Goal: Task Accomplishment & Management: Use online tool/utility

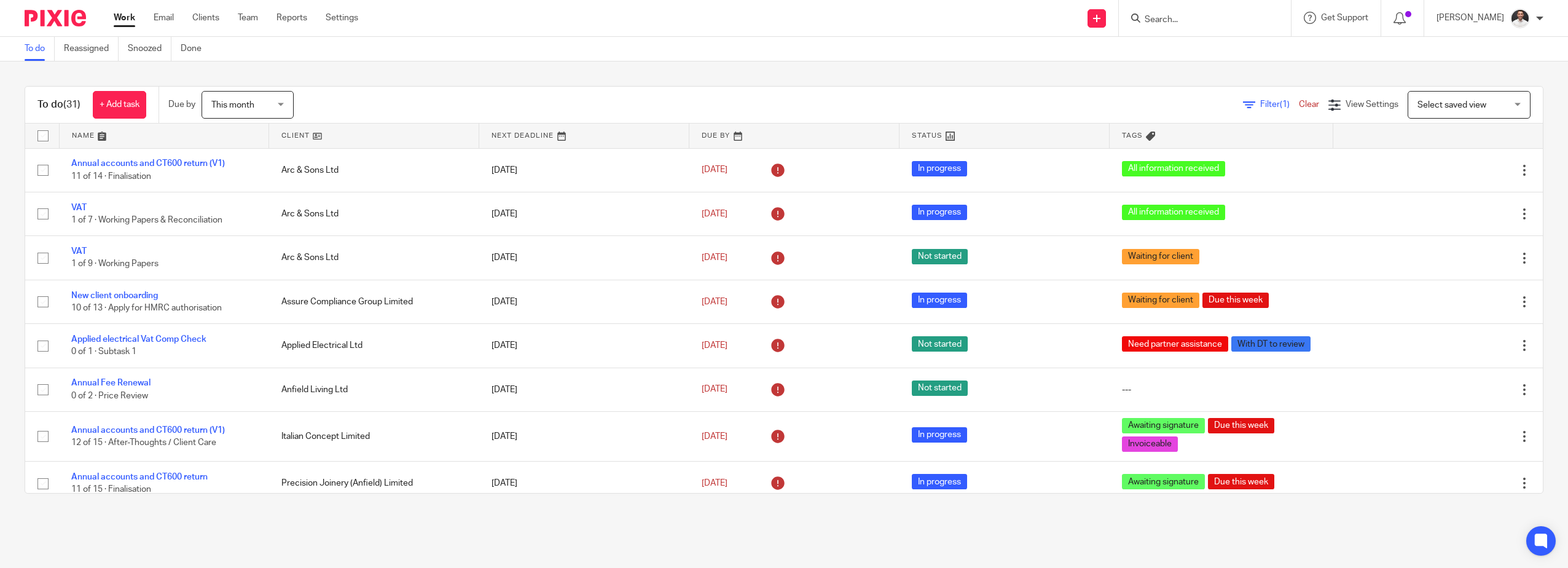
click at [1210, 24] on input "Search" at bounding box center [1198, 20] width 110 height 11
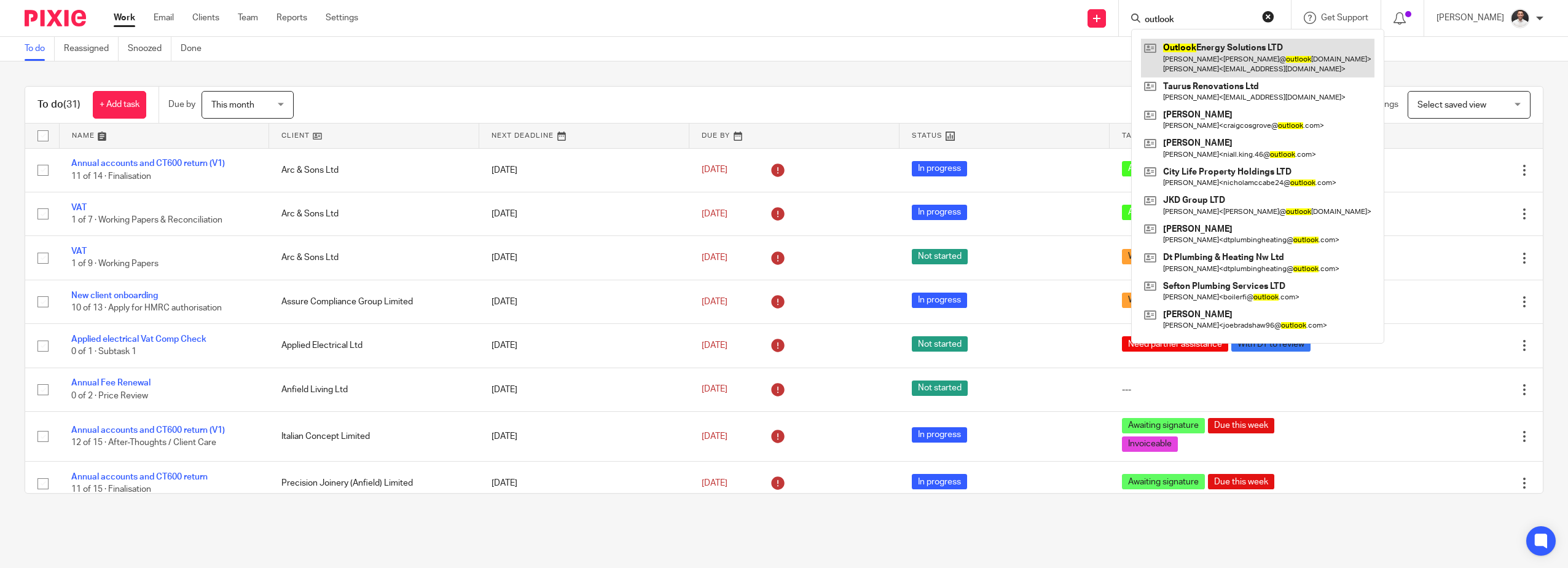
type input "outlook"
click at [1233, 57] on link at bounding box center [1257, 58] width 233 height 38
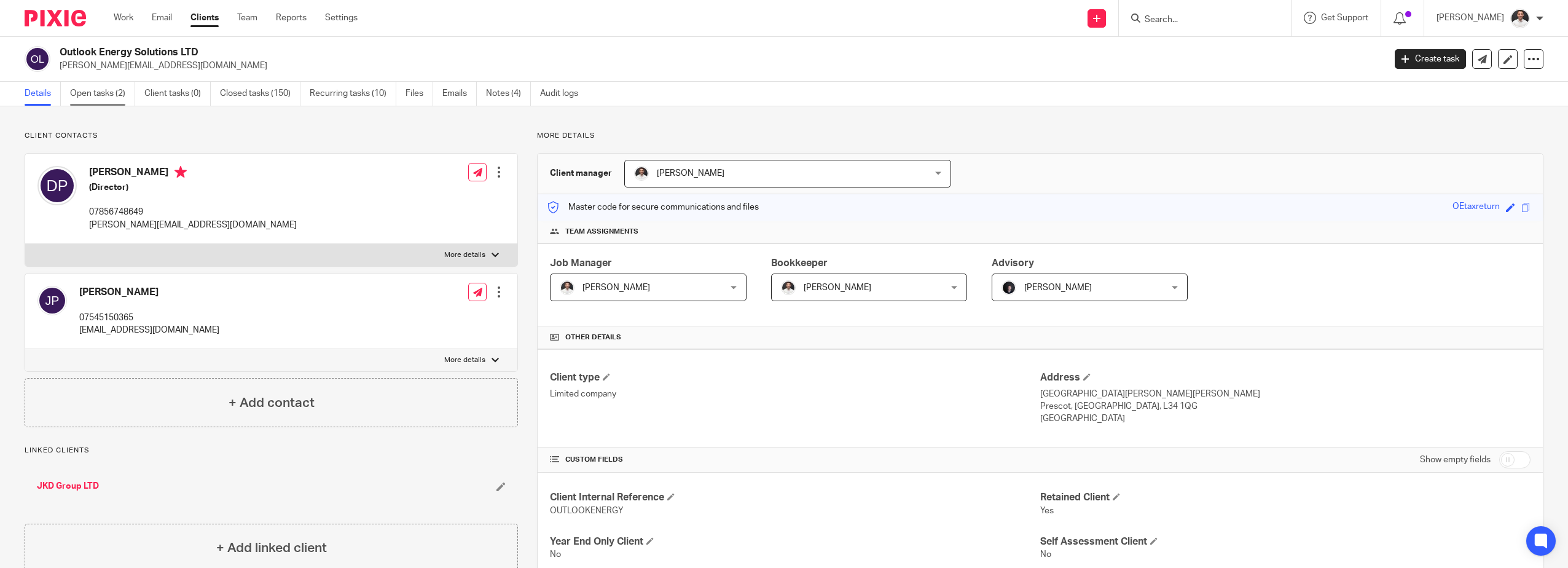
click at [93, 95] on link "Open tasks (2)" at bounding box center [103, 94] width 65 height 24
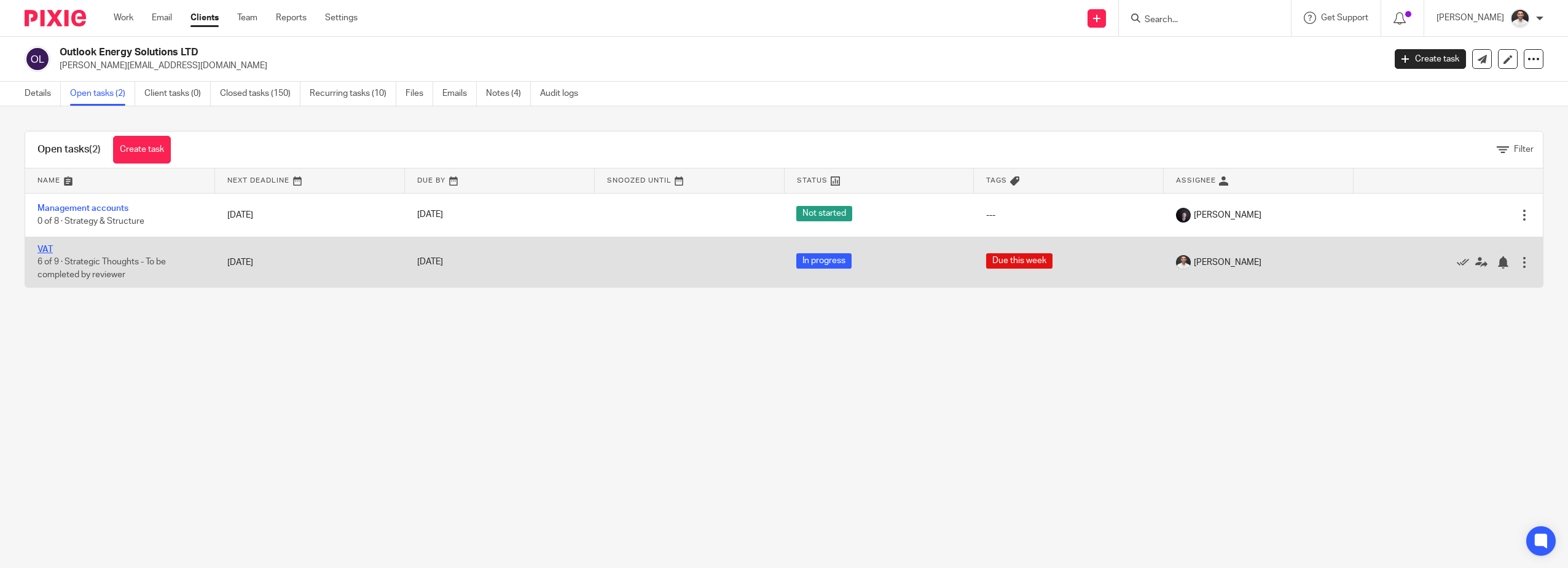
click at [48, 249] on link "VAT" at bounding box center [45, 249] width 15 height 8
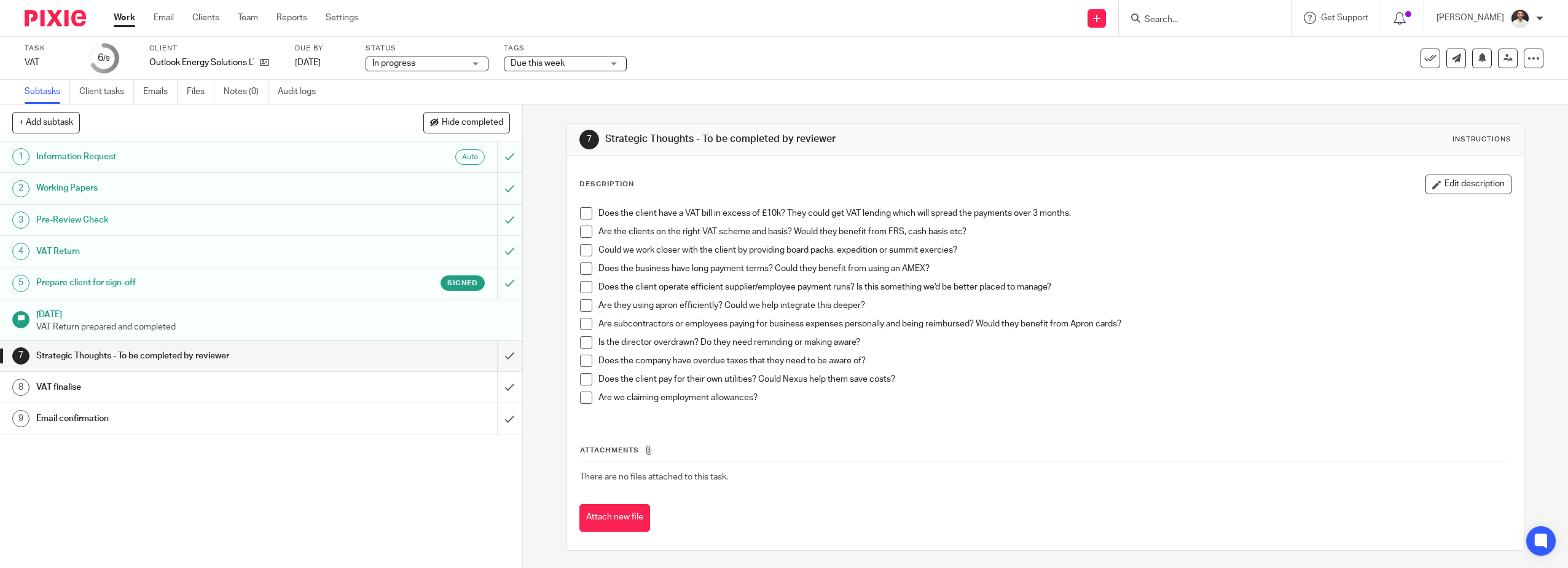
click at [586, 211] on span at bounding box center [586, 213] width 12 height 12
click at [582, 233] on span at bounding box center [586, 231] width 12 height 12
click at [581, 249] on span at bounding box center [586, 250] width 12 height 12
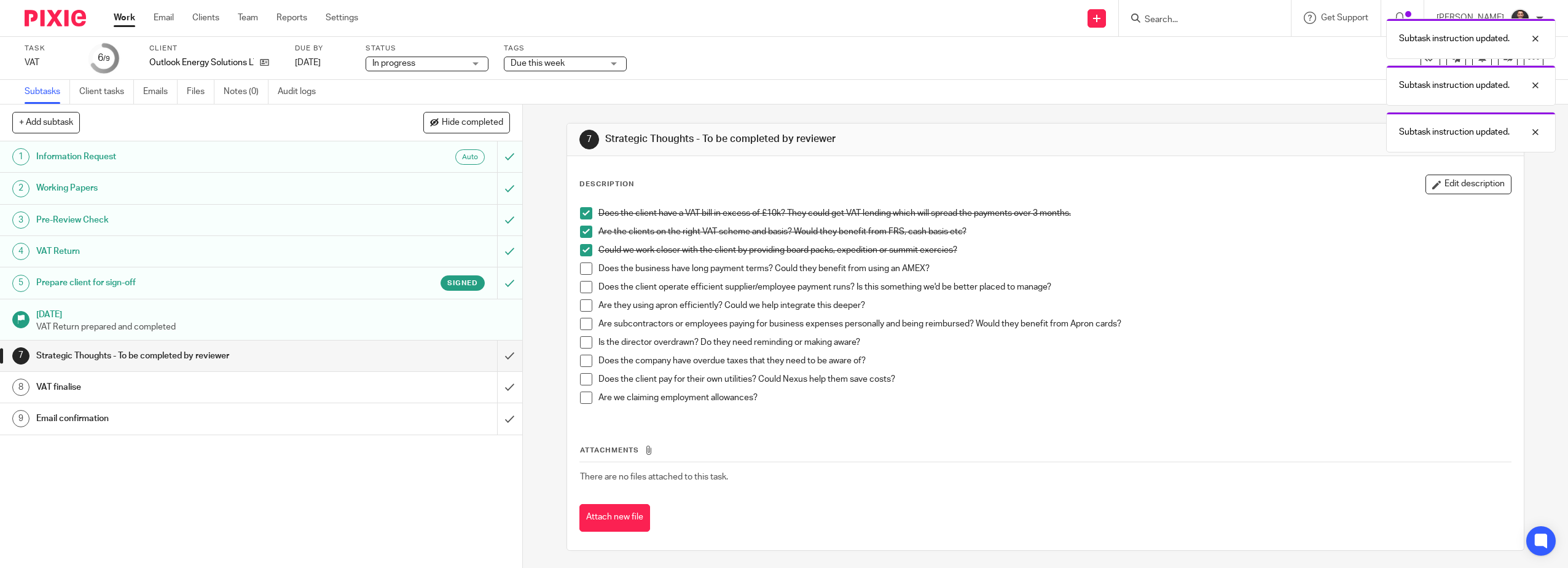
click at [581, 263] on span at bounding box center [586, 268] width 12 height 12
click at [581, 282] on span at bounding box center [586, 287] width 12 height 12
click at [582, 302] on span at bounding box center [586, 305] width 12 height 12
drag, startPoint x: 584, startPoint y: 321, endPoint x: 583, endPoint y: 335, distance: 14.0
click at [584, 322] on span at bounding box center [586, 323] width 12 height 12
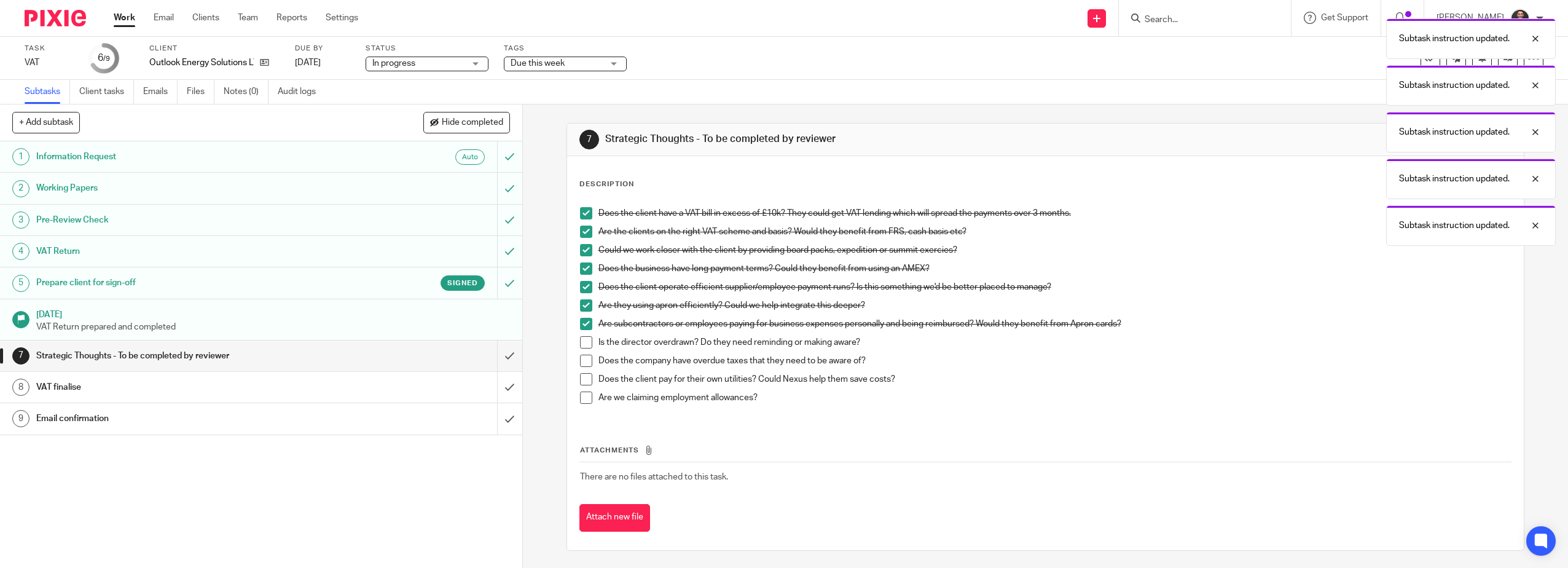
click at [585, 342] on span at bounding box center [586, 342] width 12 height 12
click at [581, 360] on span at bounding box center [586, 360] width 12 height 12
click at [584, 381] on span at bounding box center [586, 379] width 12 height 12
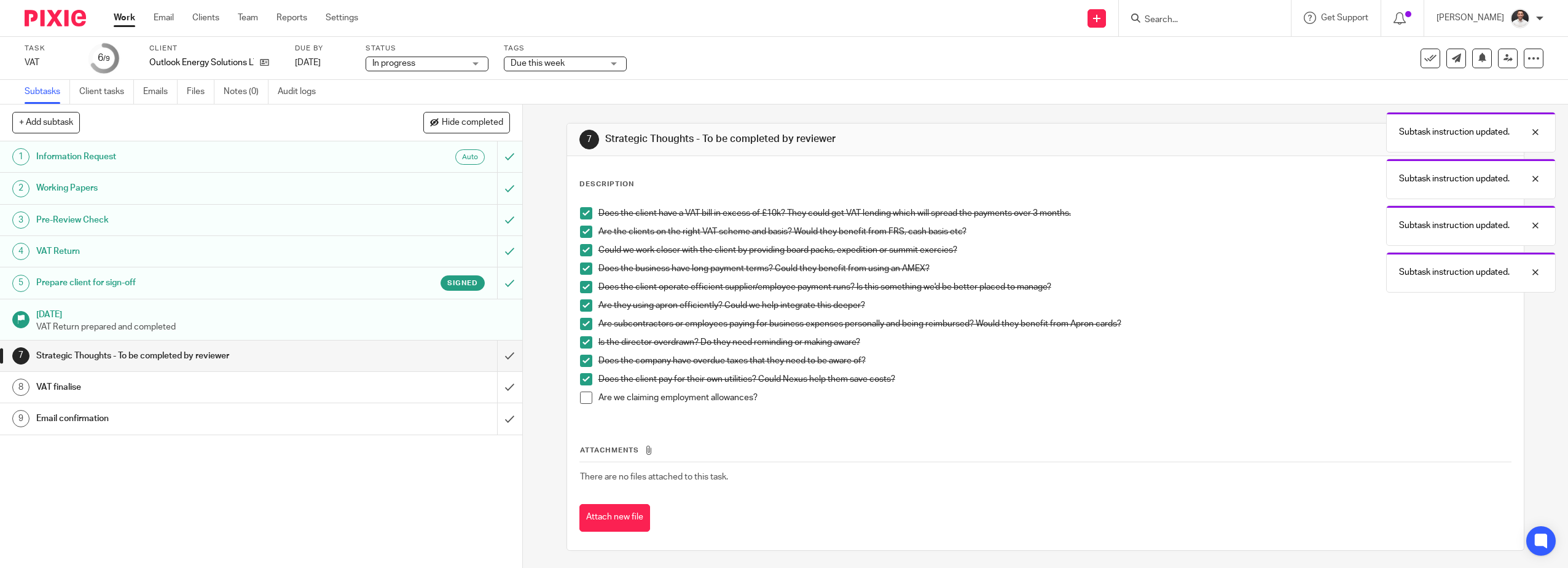
click at [582, 397] on span at bounding box center [586, 397] width 12 height 12
click at [497, 351] on input "submit" at bounding box center [261, 356] width 522 height 31
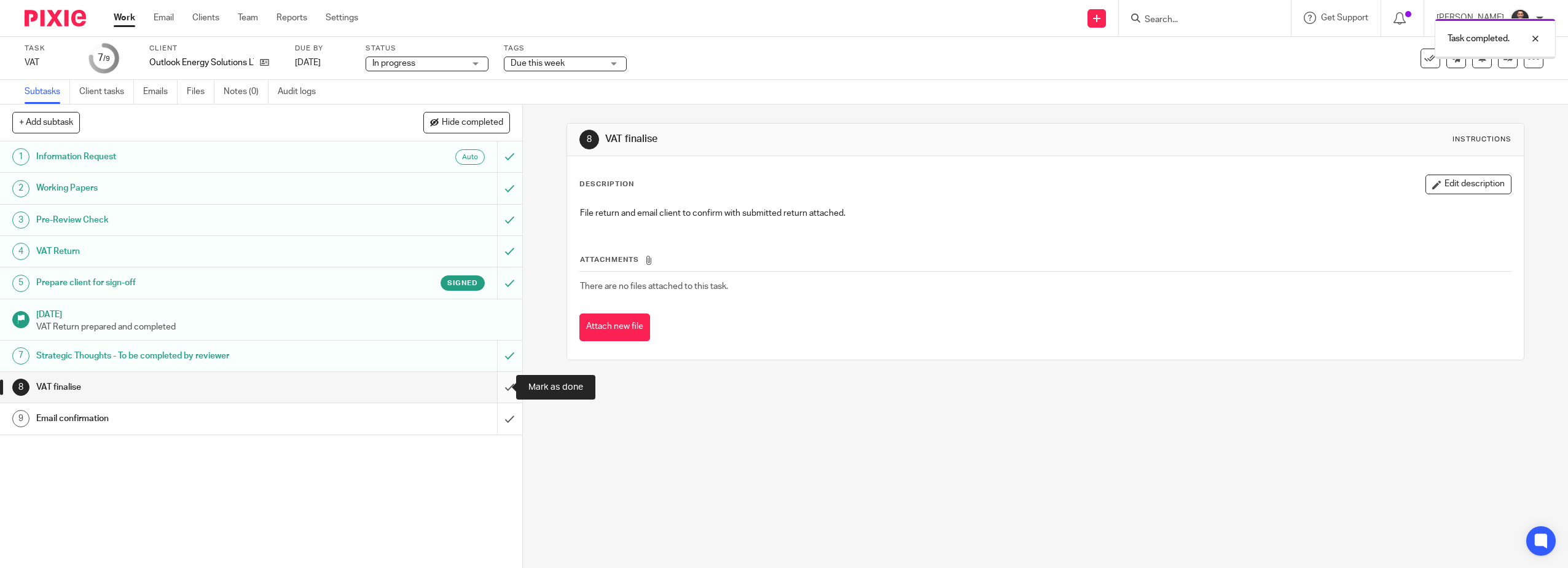
click at [498, 389] on input "submit" at bounding box center [261, 387] width 522 height 31
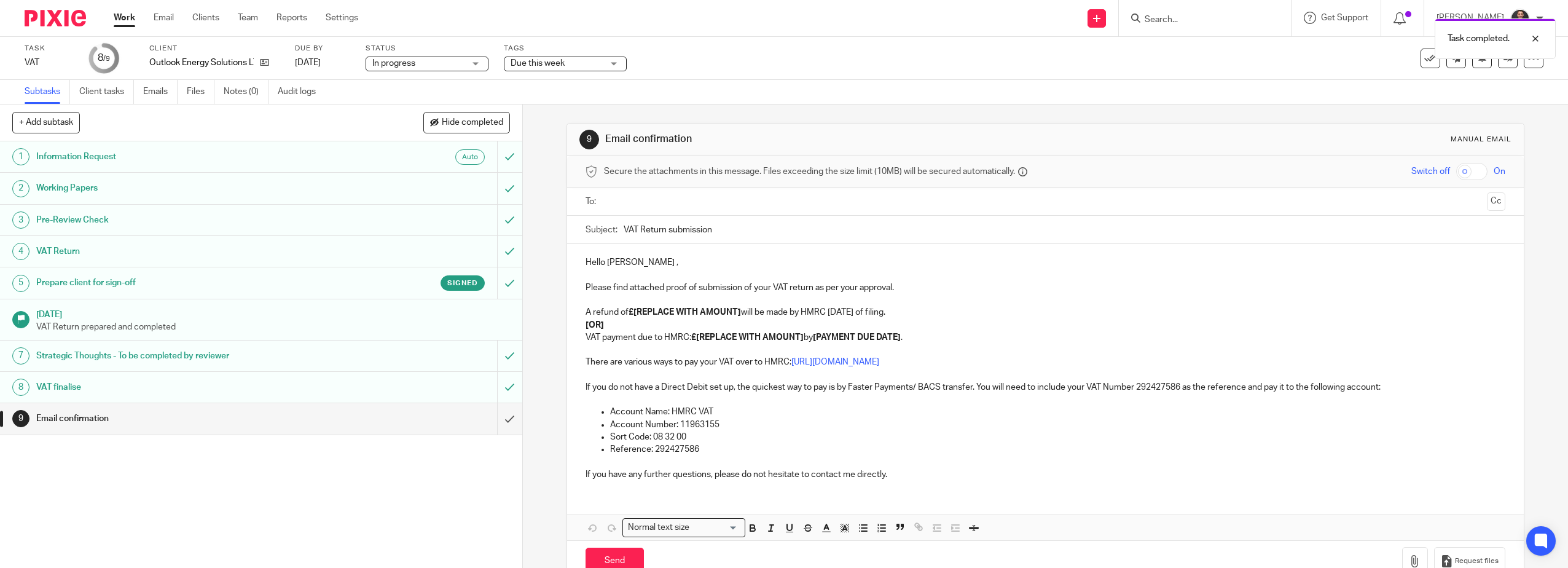
click at [662, 206] on input "text" at bounding box center [1045, 202] width 874 height 14
click at [732, 234] on input "VAT Return submission" at bounding box center [1064, 232] width 882 height 27
type input "VAT Return submission [DATE]"
click at [775, 445] on ul "Account Name: HMRC VAT Account Number: 11963155 Sort Code: 08 32 00 Reference: …" at bounding box center [1046, 434] width 920 height 50
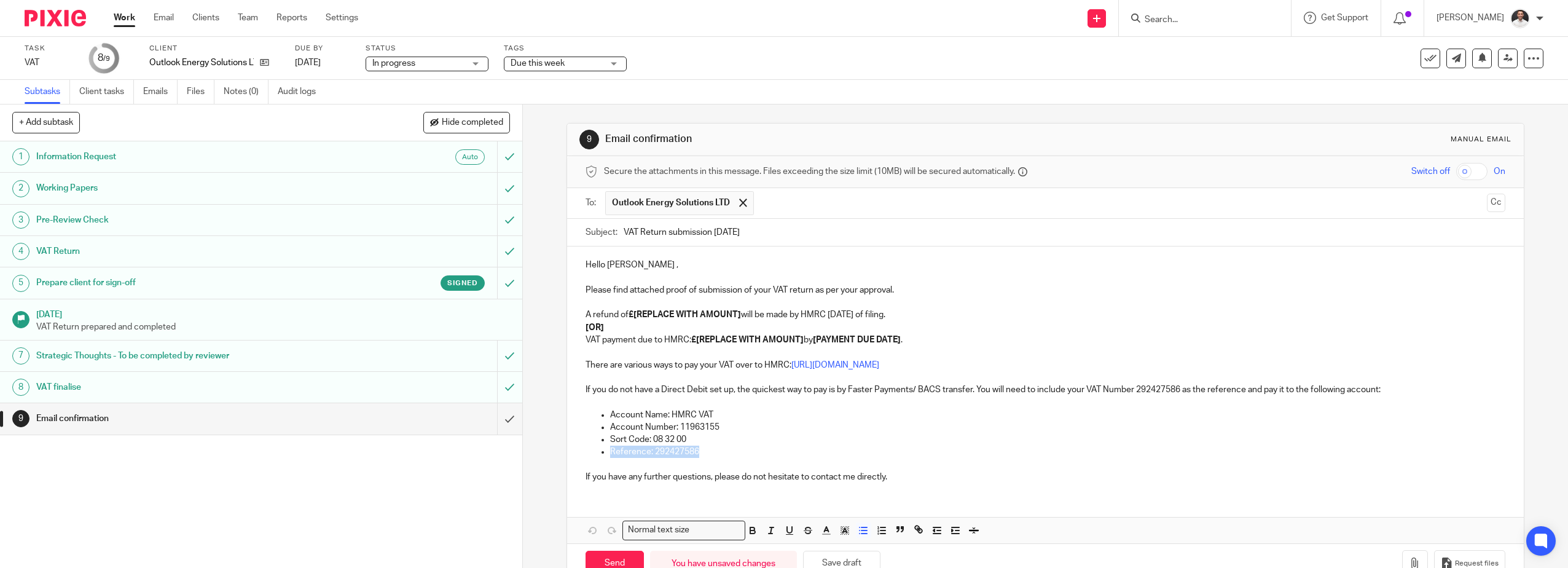
click at [757, 447] on p "Reference: 292427586" at bounding box center [1058, 451] width 895 height 12
click at [709, 456] on p "Reference: 292427586" at bounding box center [1058, 451] width 895 height 12
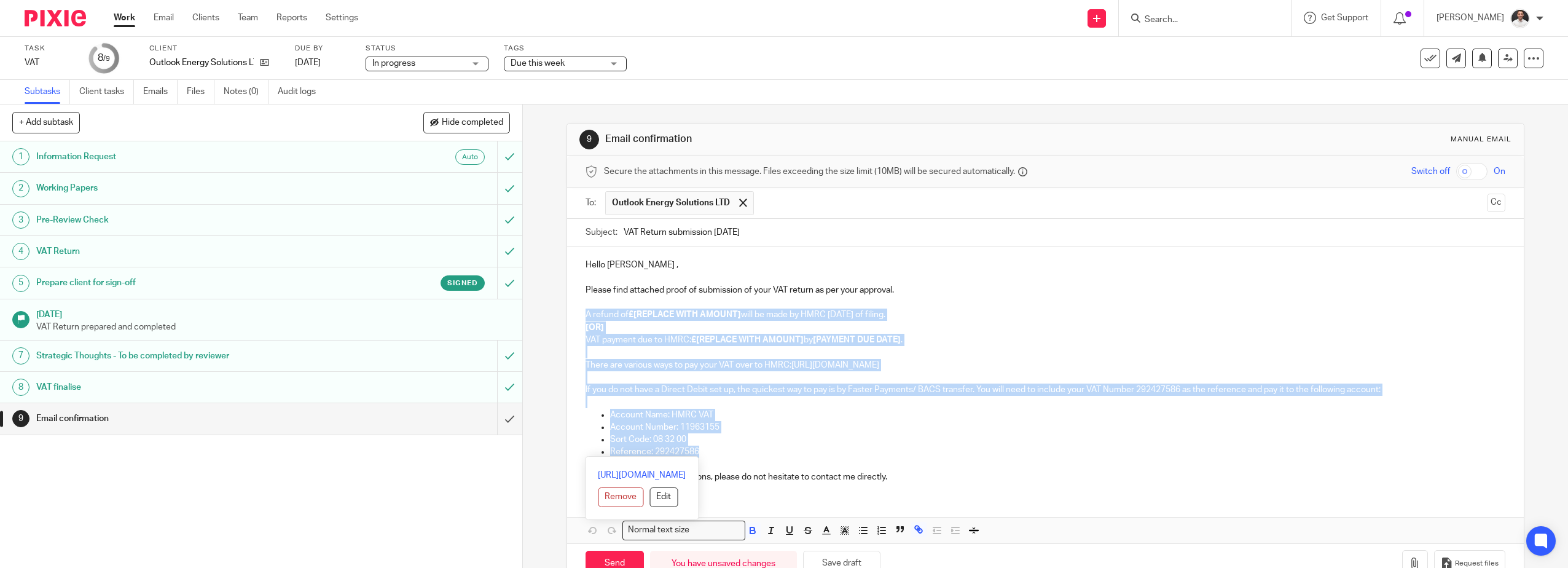
drag, startPoint x: 703, startPoint y: 452, endPoint x: 559, endPoint y: 315, distance: 198.8
click at [559, 315] on div "9 Email confirmation Manual email Secure the attachments in this message. Files…" at bounding box center [1046, 336] width 1045 height 463
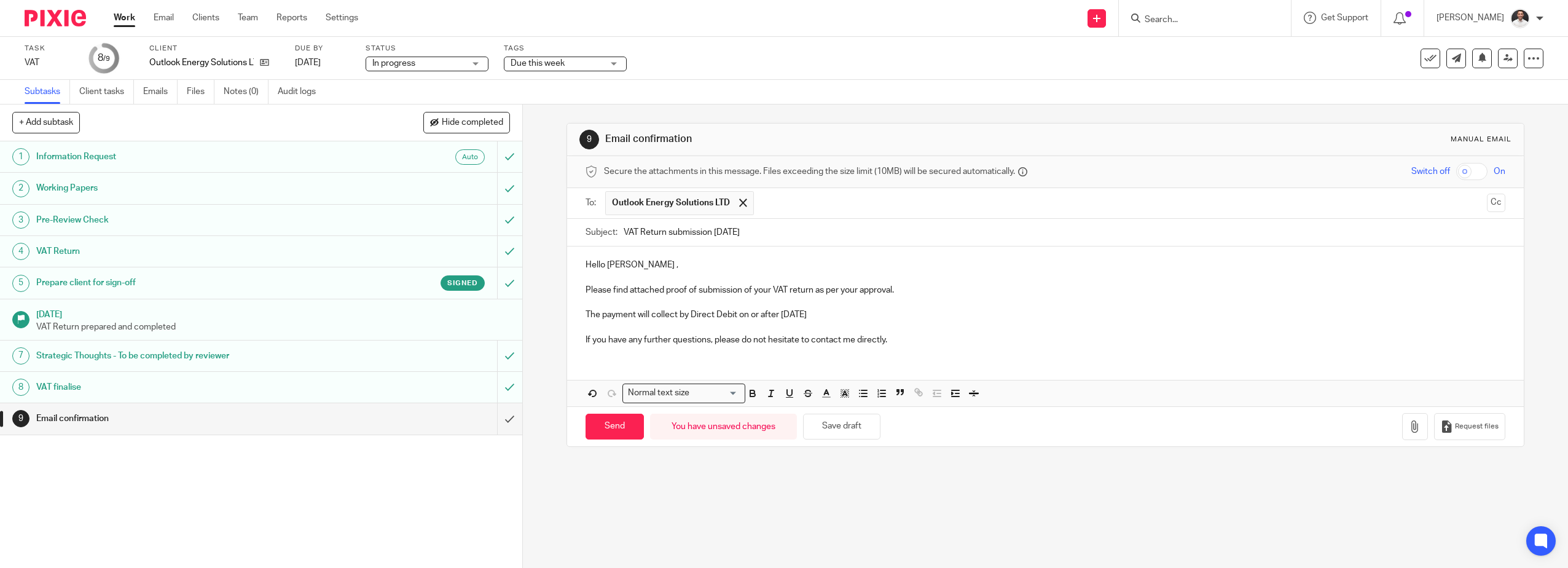
click at [700, 266] on p "Hello [PERSON_NAME] ," at bounding box center [1046, 265] width 920 height 12
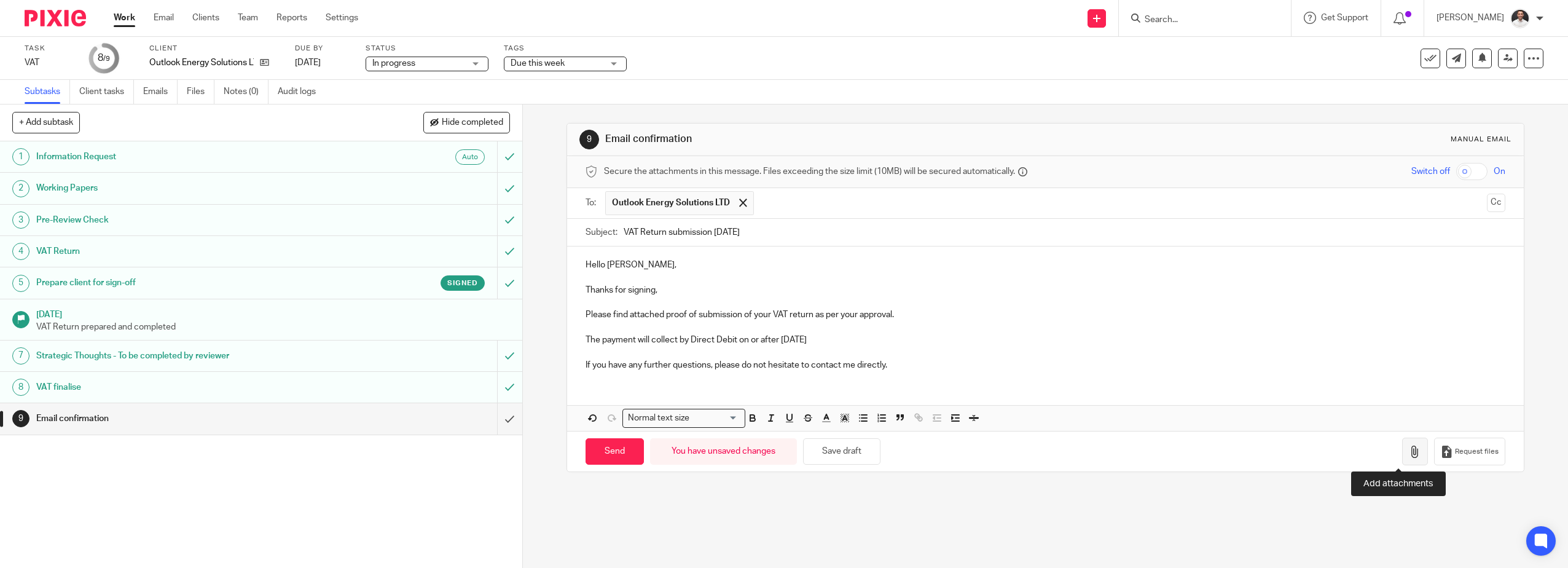
click at [1402, 450] on button "button" at bounding box center [1415, 451] width 26 height 27
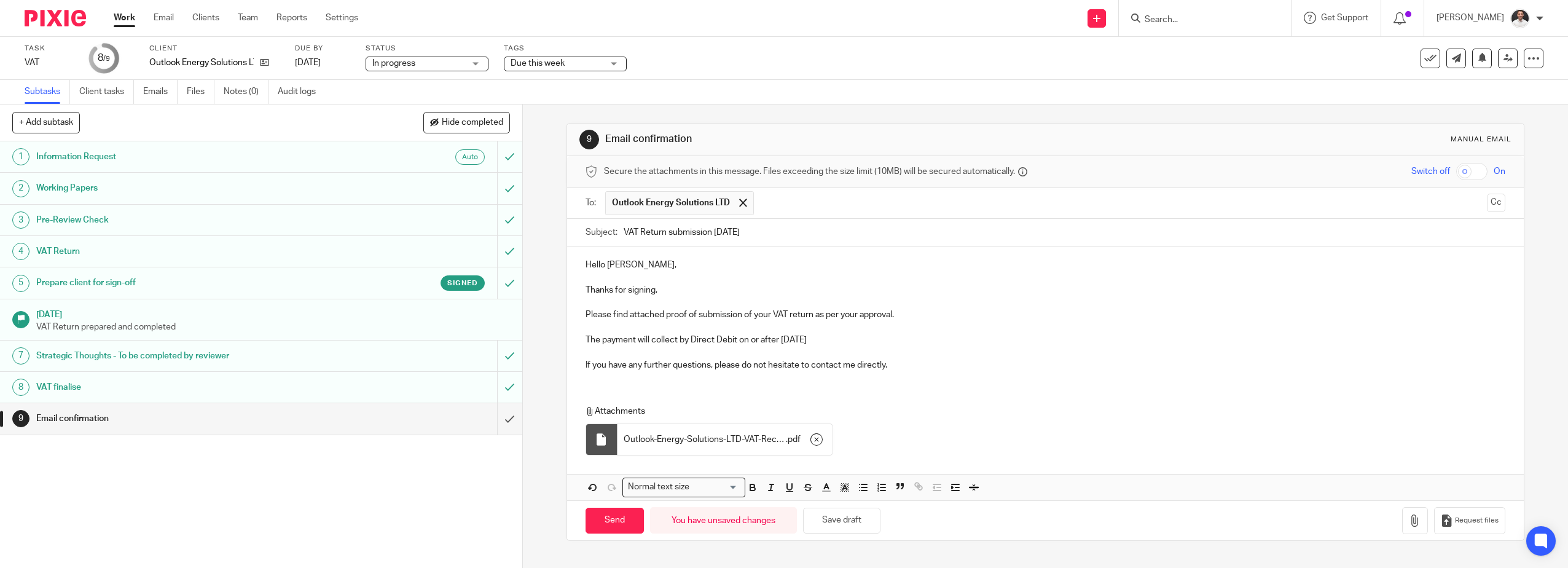
click at [1046, 384] on div "Hello [PERSON_NAME], Thanks for signing, Please find attached proof of submissi…" at bounding box center [1046, 373] width 957 height 253
click at [616, 519] on input "Send" at bounding box center [614, 520] width 58 height 26
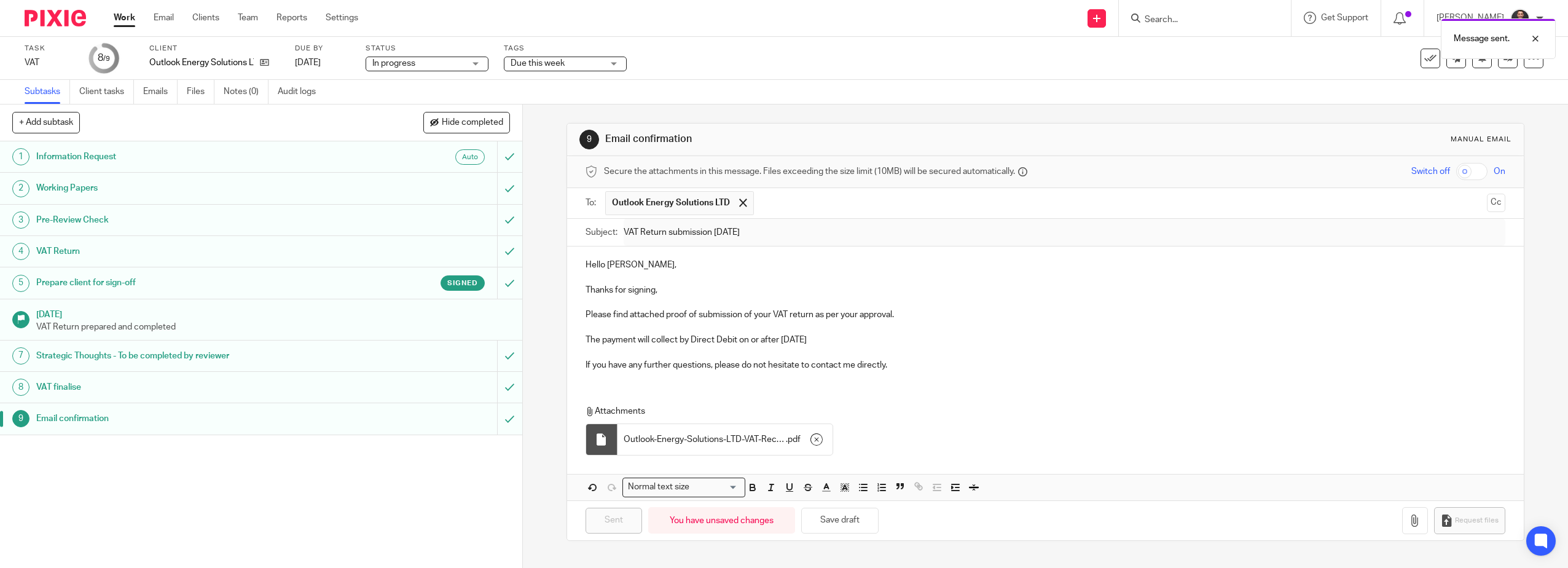
type input "Sent"
click at [1419, 56] on div "Message sent." at bounding box center [1169, 35] width 772 height 47
click at [1424, 54] on icon at bounding box center [1430, 58] width 12 height 12
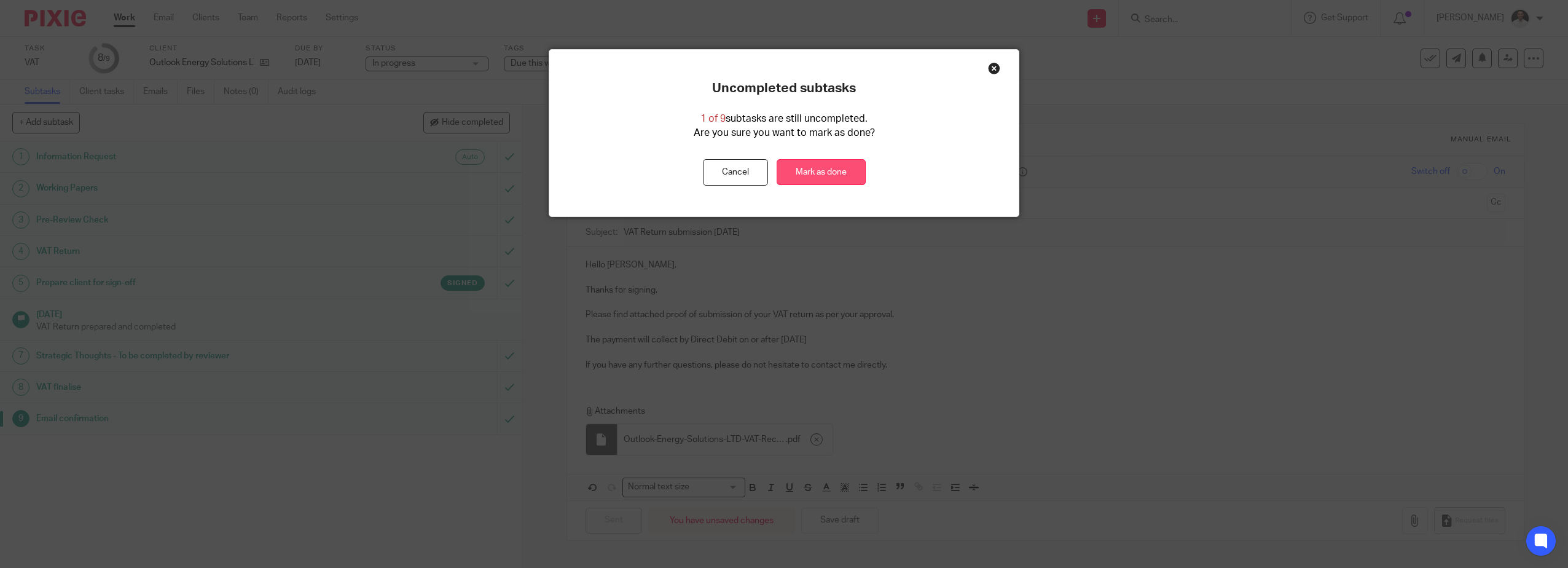
click at [819, 175] on link "Mark as done" at bounding box center [821, 172] width 89 height 26
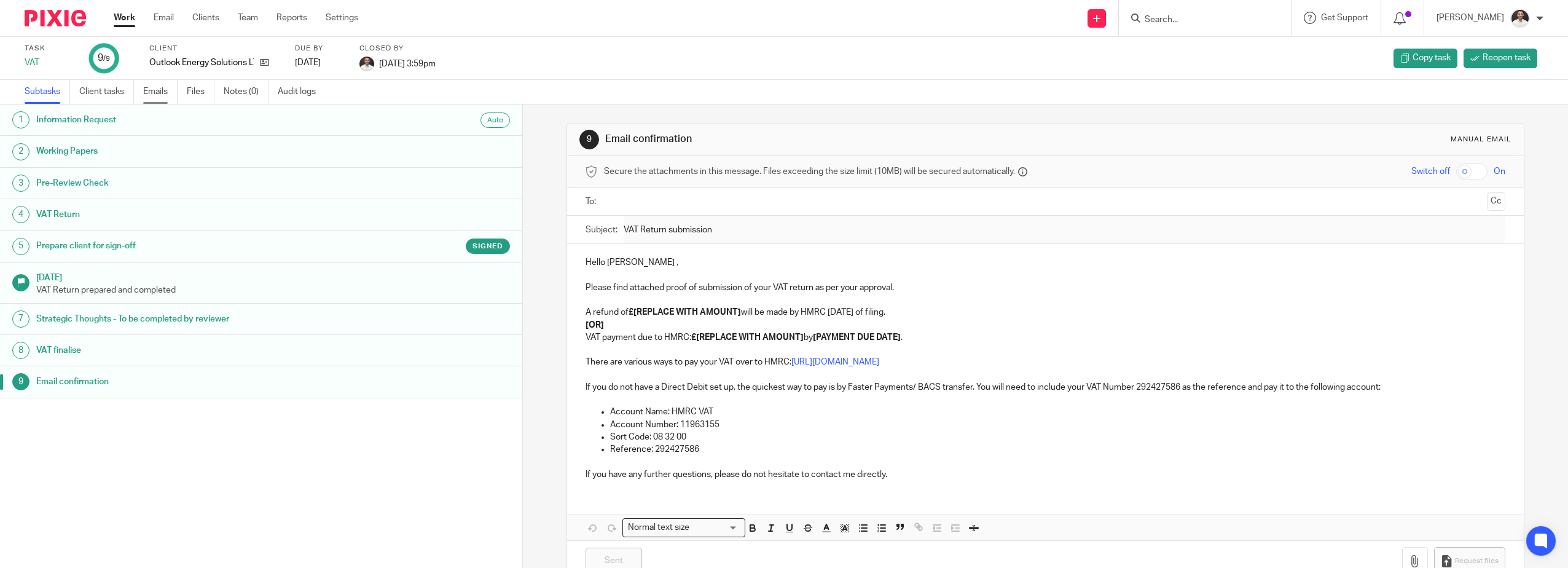
click at [148, 91] on link "Emails" at bounding box center [160, 92] width 34 height 24
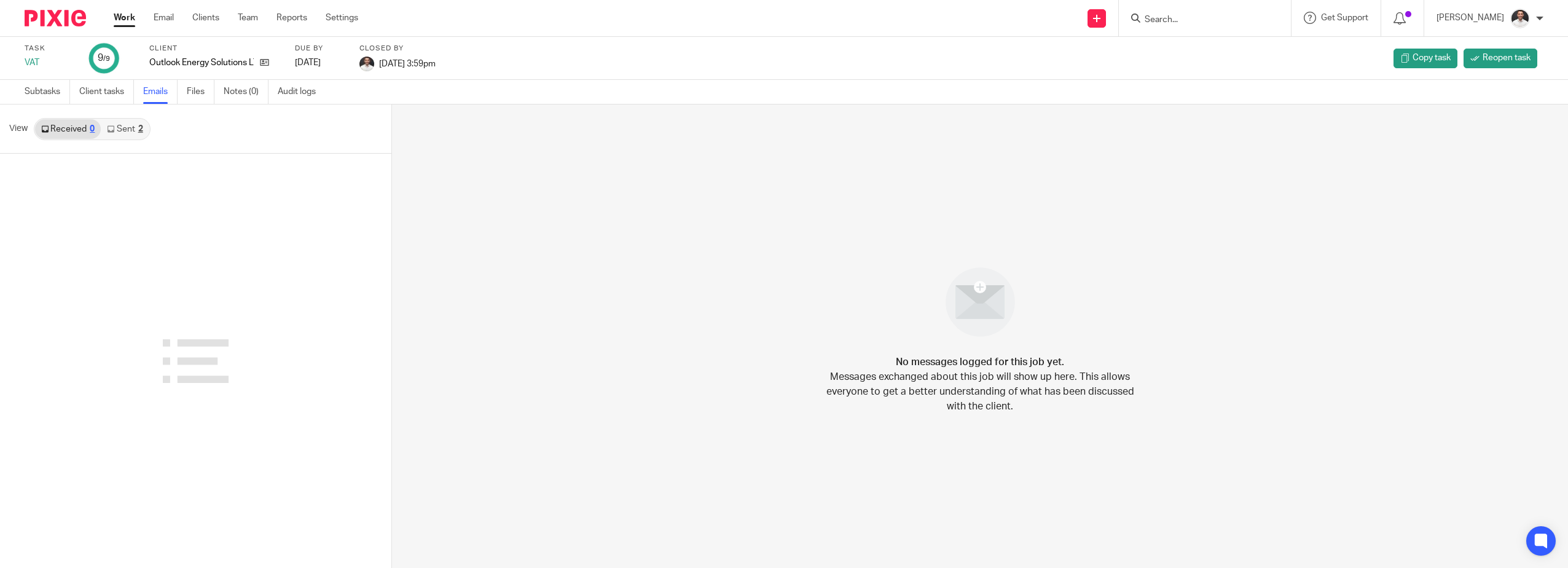
click at [122, 130] on link "Sent 2" at bounding box center [125, 129] width 48 height 20
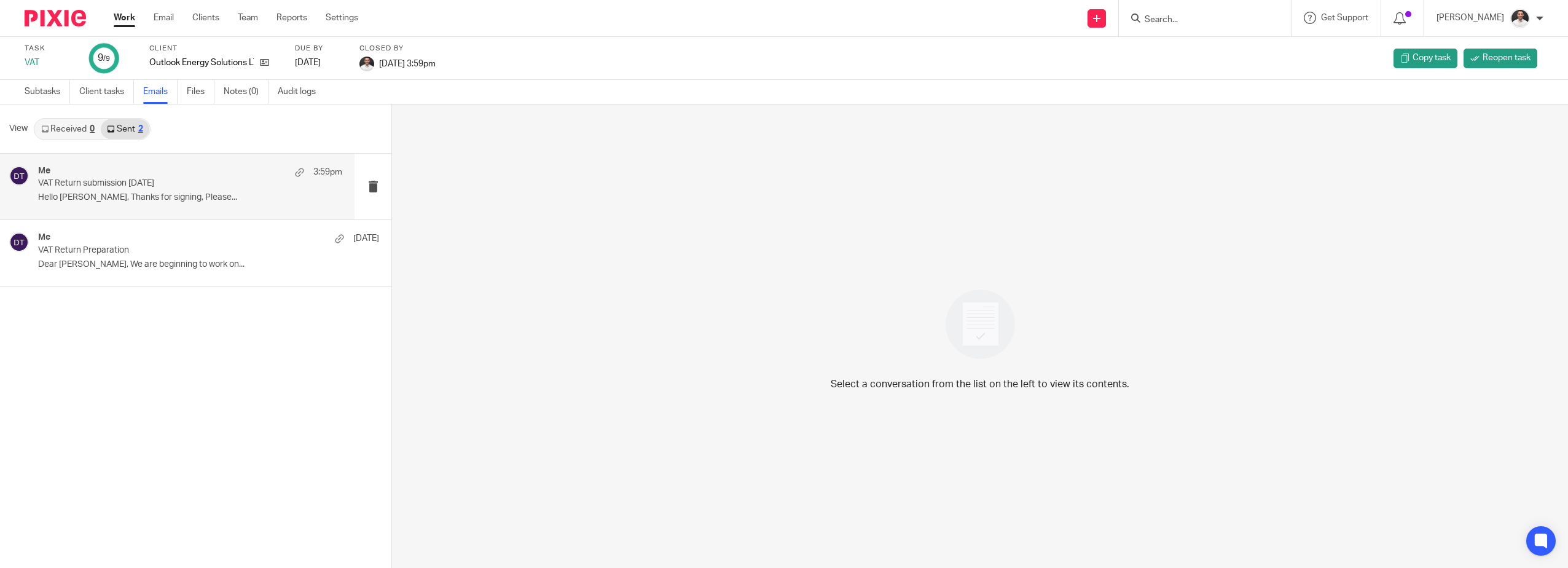
click at [144, 197] on p "Hello [PERSON_NAME], Thanks for signing, Please..." at bounding box center [190, 197] width 304 height 10
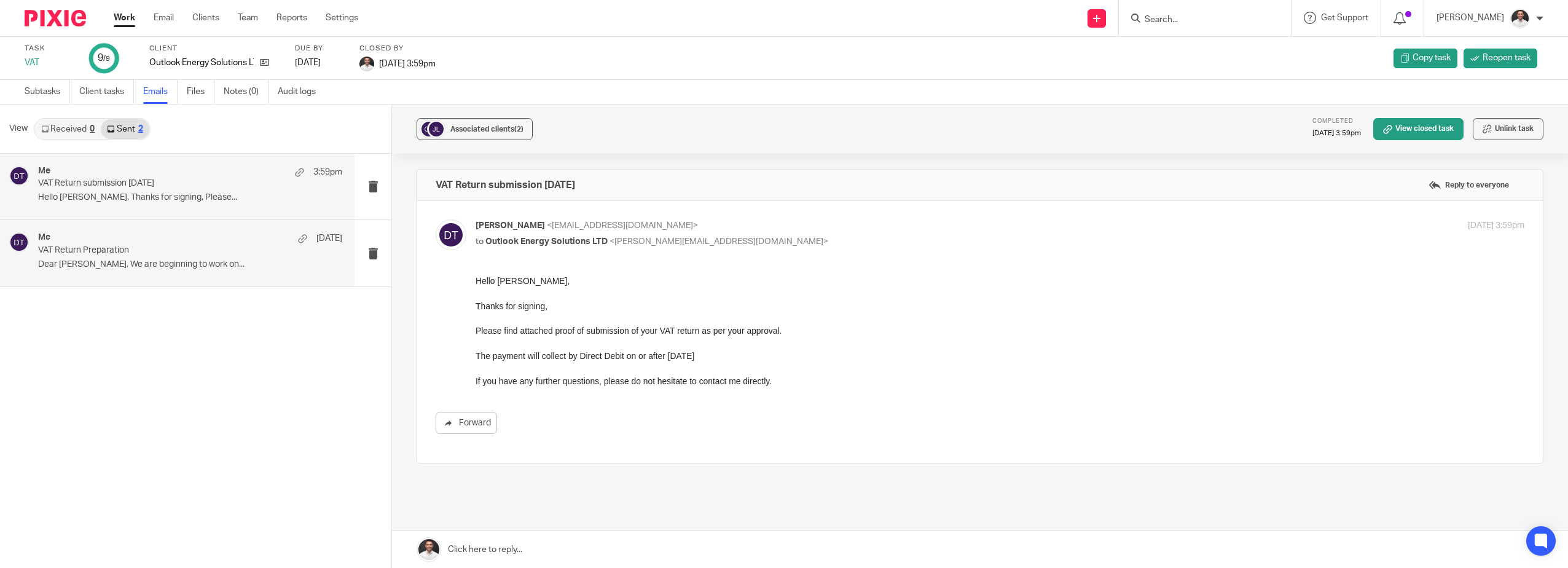
click at [125, 263] on p "Dear David, We are beginning to work on..." at bounding box center [190, 265] width 304 height 10
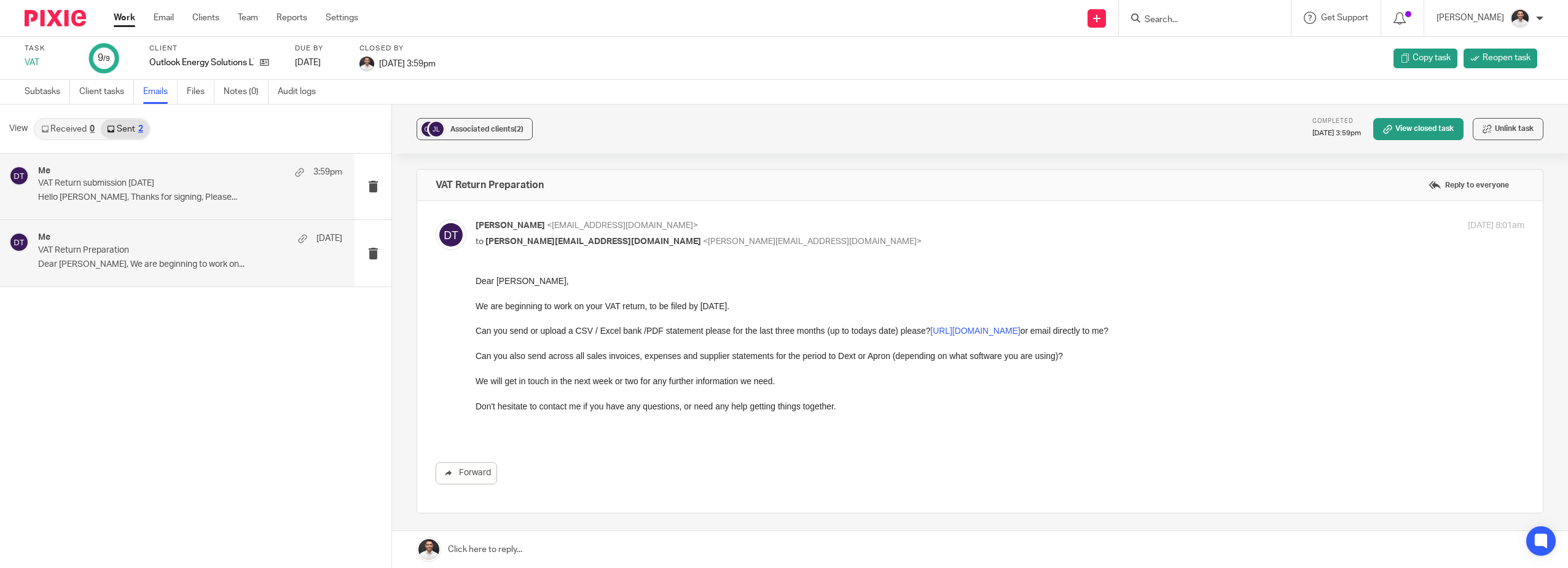
click at [176, 198] on p "Hello David, Thanks for signing, Please..." at bounding box center [190, 197] width 304 height 10
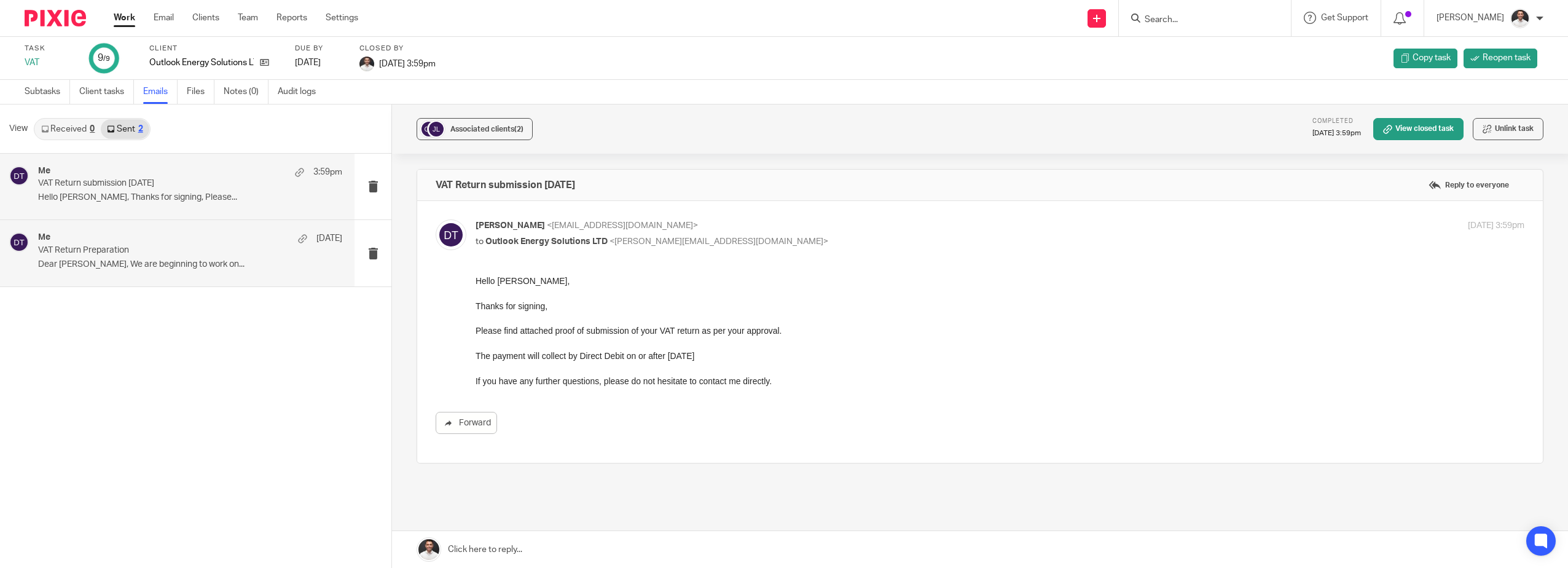
click at [182, 266] on p "Dear David, We are beginning to work on..." at bounding box center [190, 265] width 304 height 10
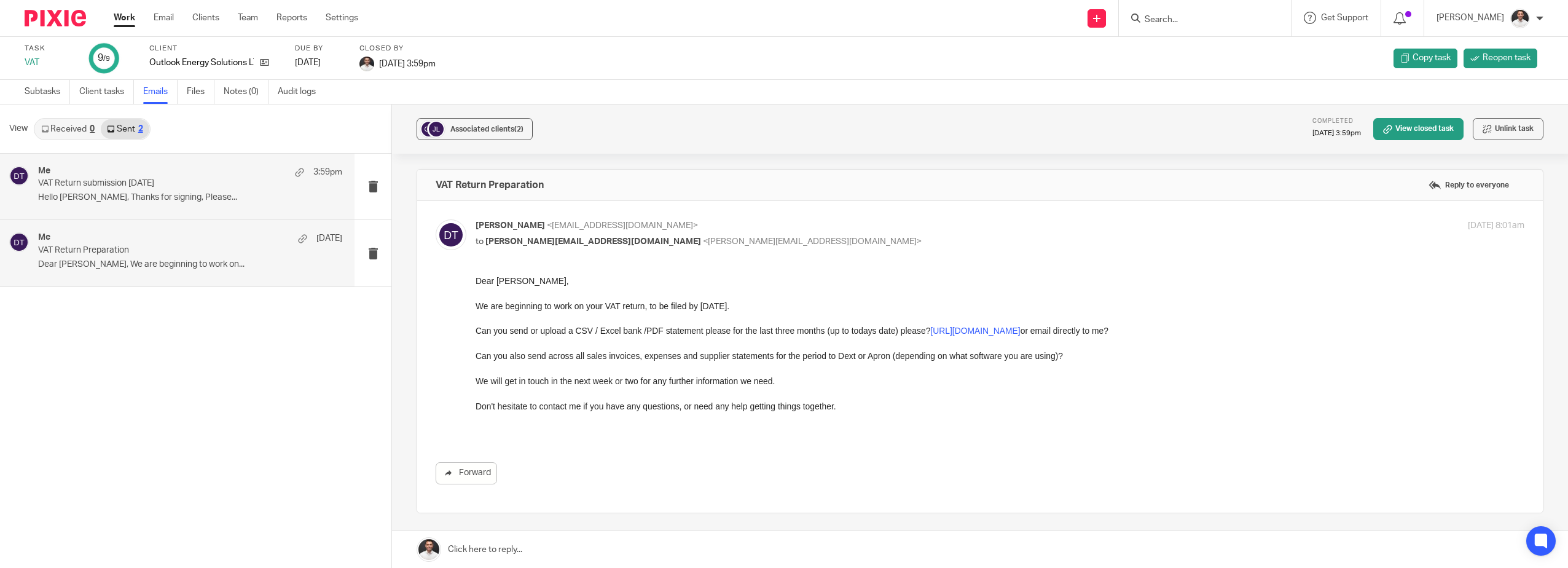
click at [177, 206] on div "Me 3:59pm VAT Return submission 31.08.25 Hello David, Thanks for signing, Pleas…" at bounding box center [190, 187] width 304 height 41
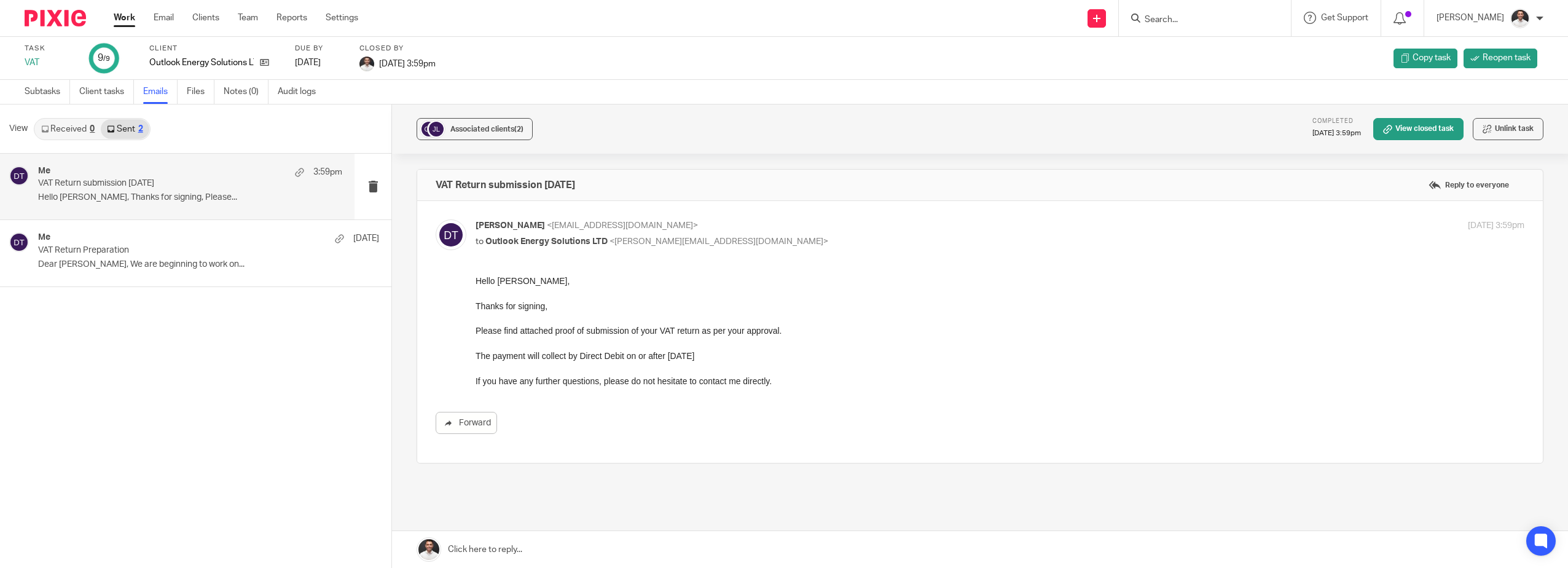
click at [57, 21] on img at bounding box center [55, 18] width 61 height 17
